Goal: Task Accomplishment & Management: Manage account settings

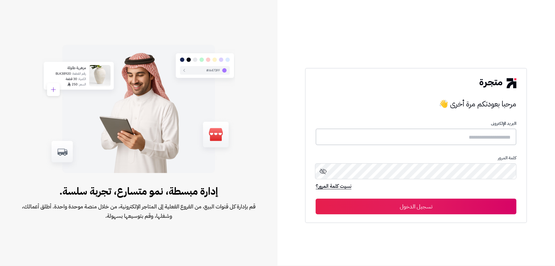
type input "******"
click at [451, 212] on button "تسجيل الدخول" at bounding box center [416, 206] width 201 height 16
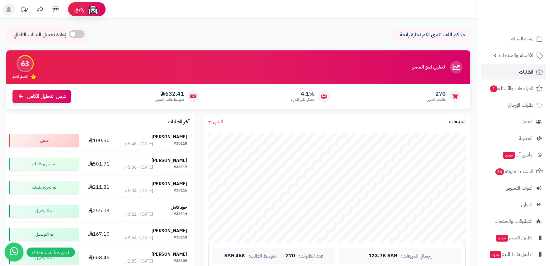
click at [534, 73] on link "الطلبات" at bounding box center [514, 71] width 66 height 15
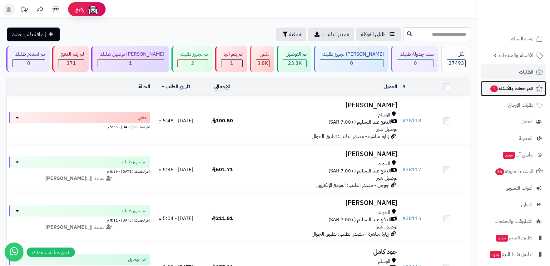
click at [518, 88] on span "المراجعات والأسئلة 1" at bounding box center [512, 88] width 44 height 9
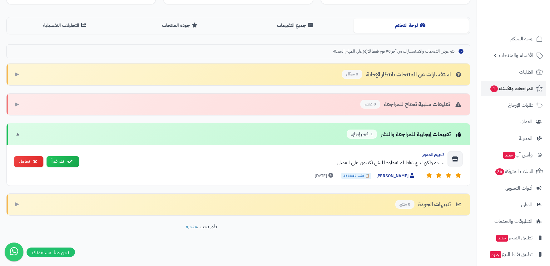
scroll to position [145, 0]
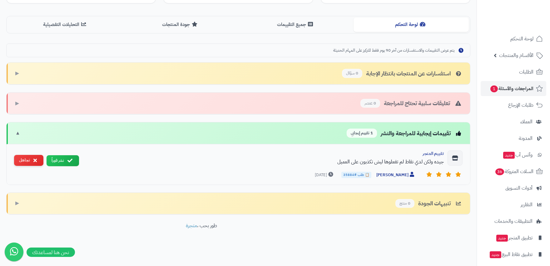
click at [33, 157] on icon at bounding box center [34, 159] width 3 height 5
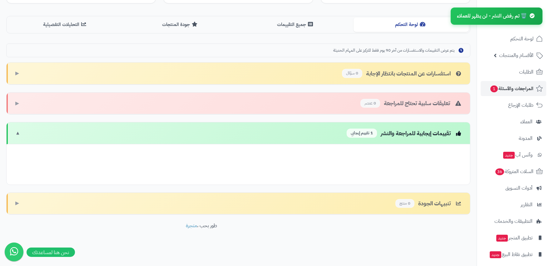
scroll to position [105, 0]
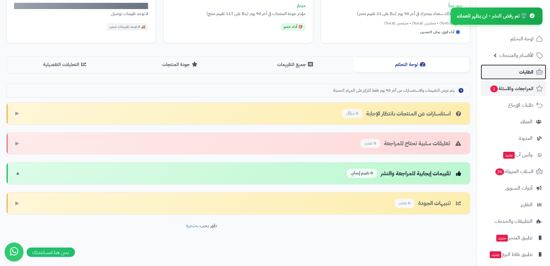
click at [531, 70] on span "الطلبات" at bounding box center [526, 71] width 14 height 9
